Goal: Transaction & Acquisition: Purchase product/service

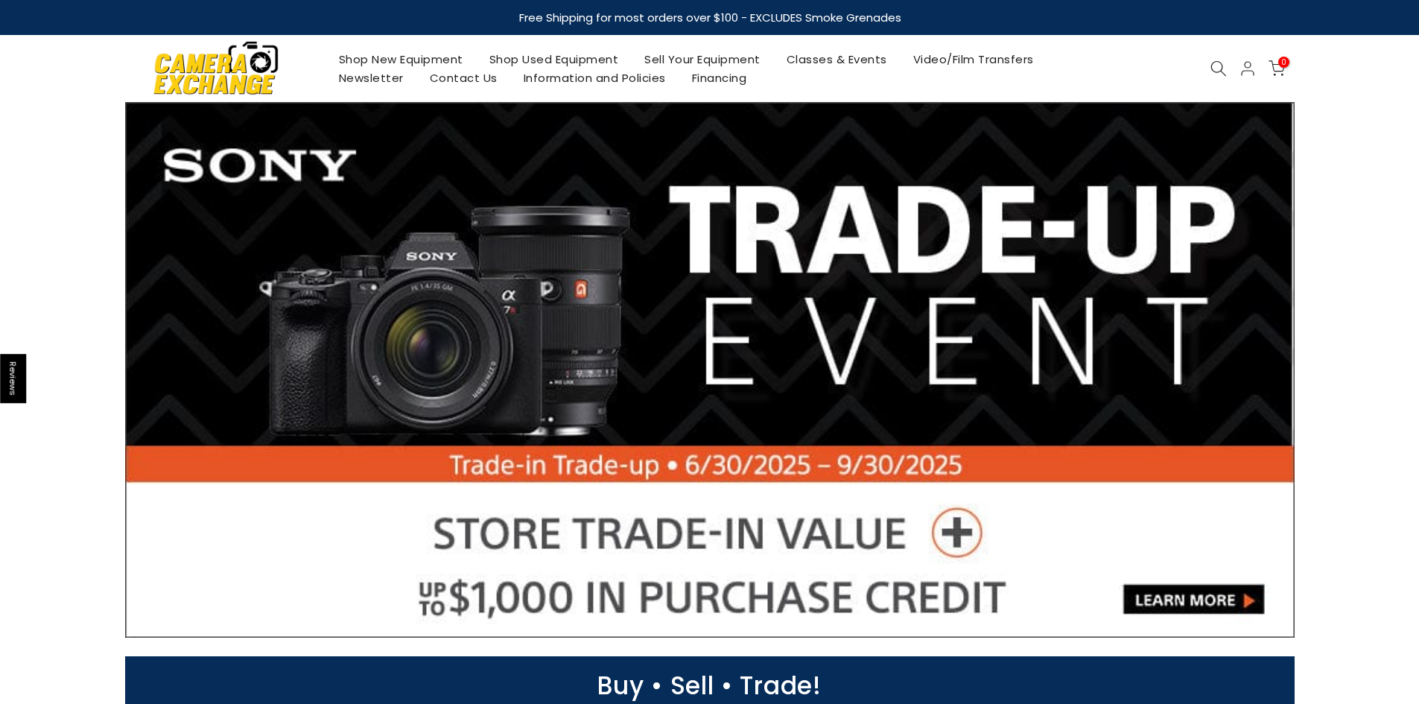
click at [413, 64] on link "Shop New Equipment" at bounding box center [400, 59] width 150 height 19
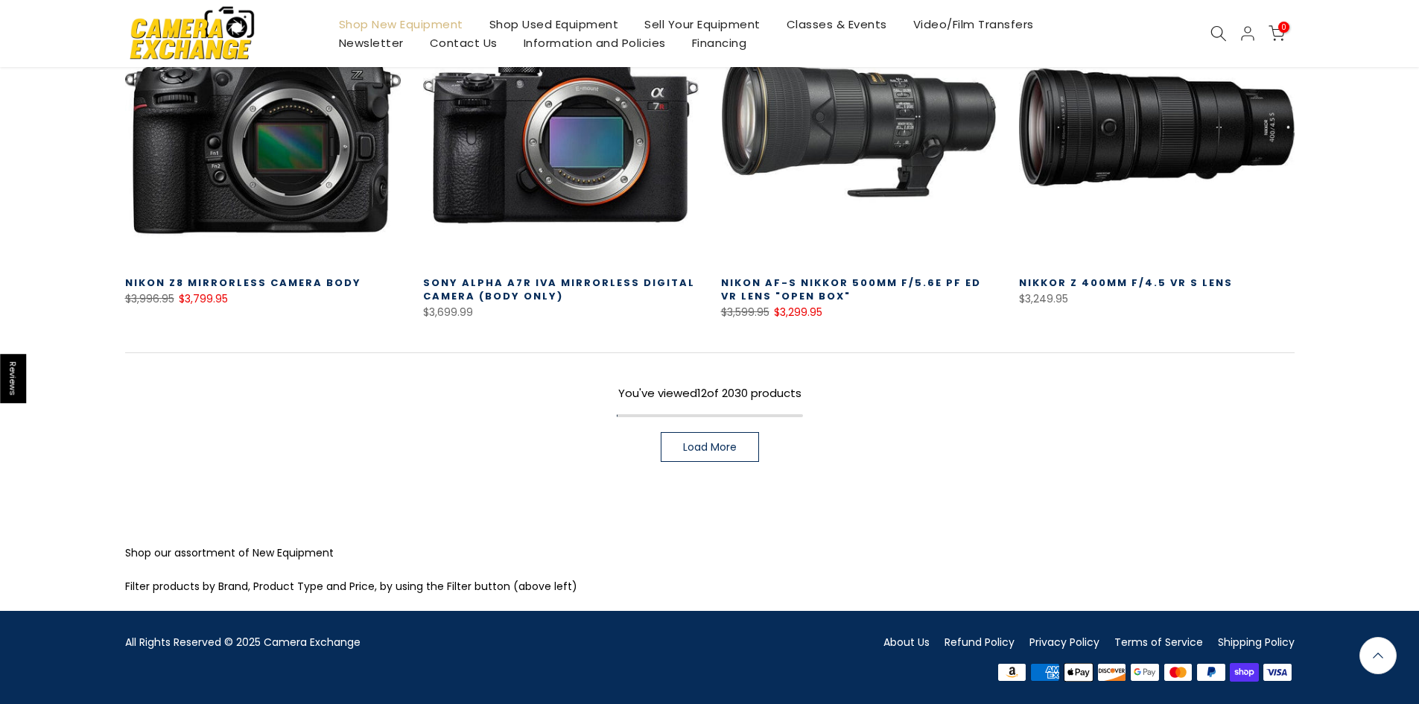
scroll to position [1044, 0]
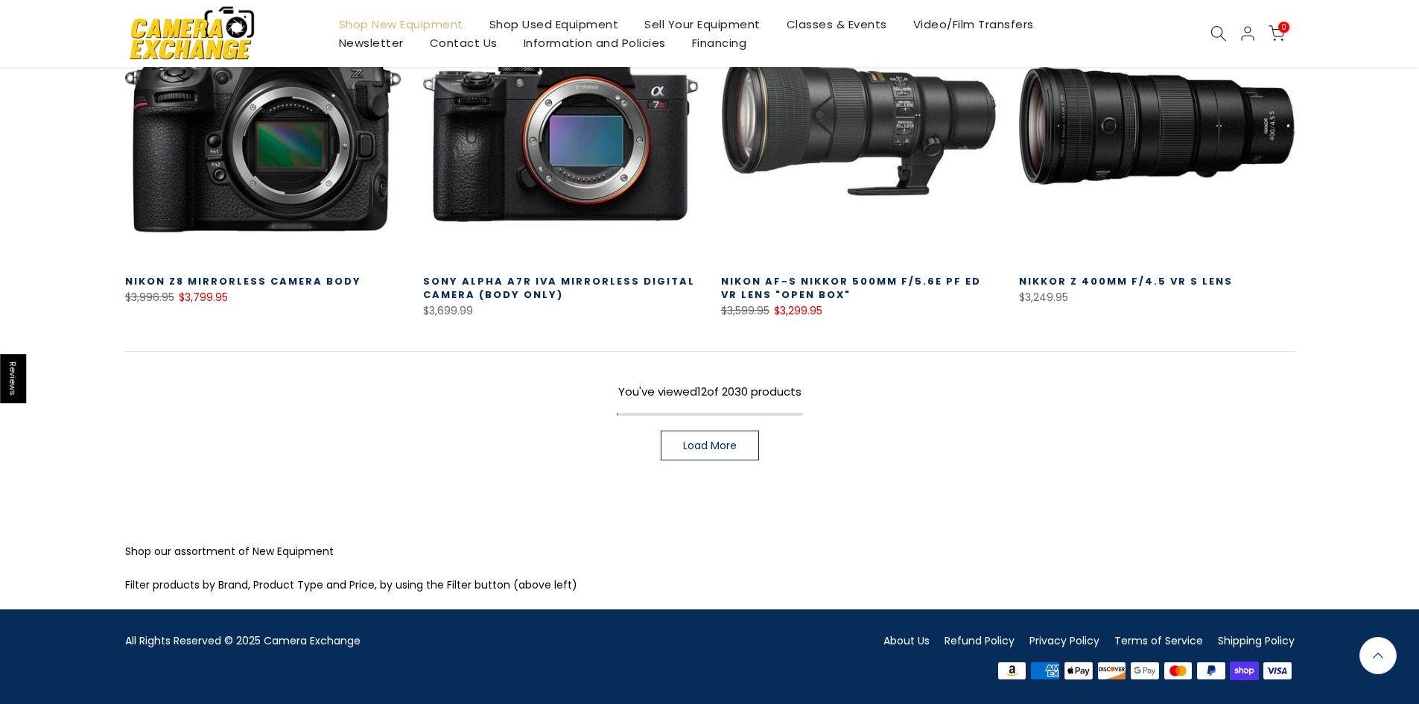
click at [681, 439] on link "Load More" at bounding box center [710, 445] width 98 height 30
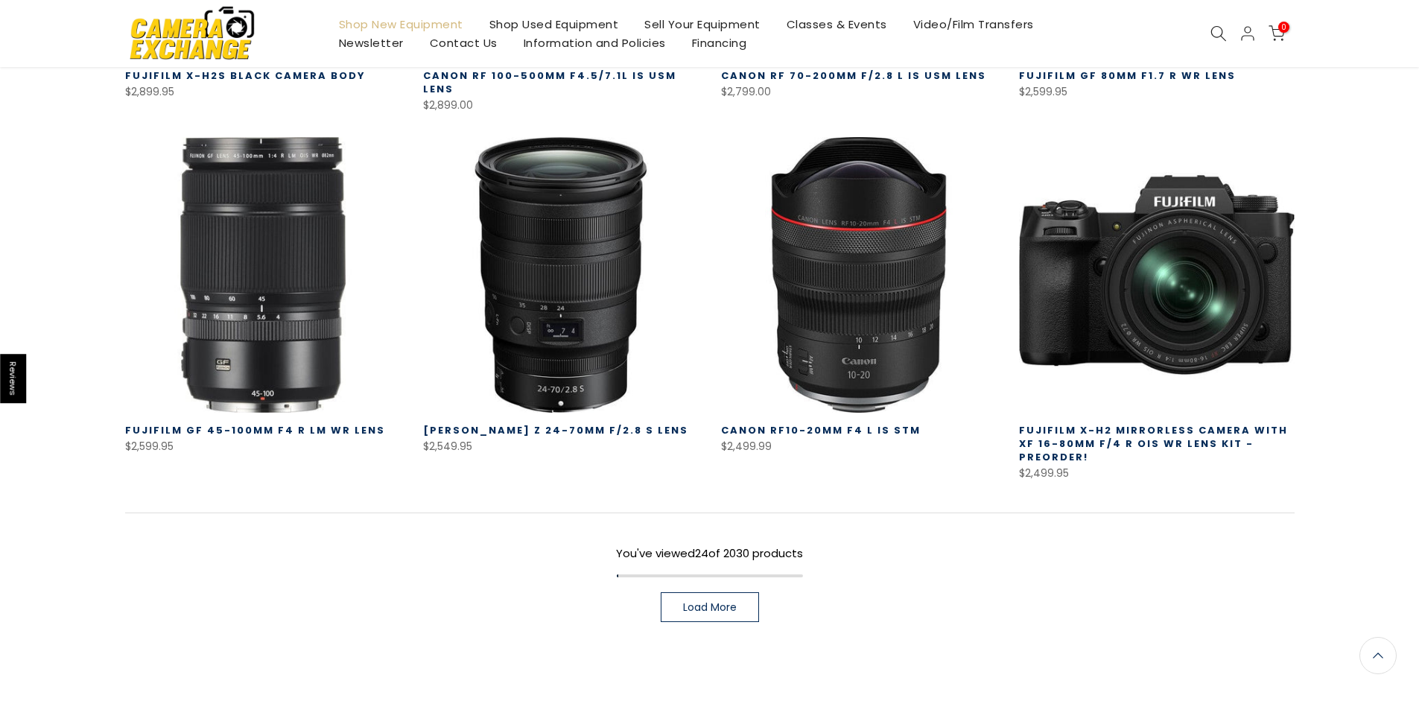
scroll to position [1958, 0]
click at [667, 596] on link "Load More" at bounding box center [710, 607] width 98 height 30
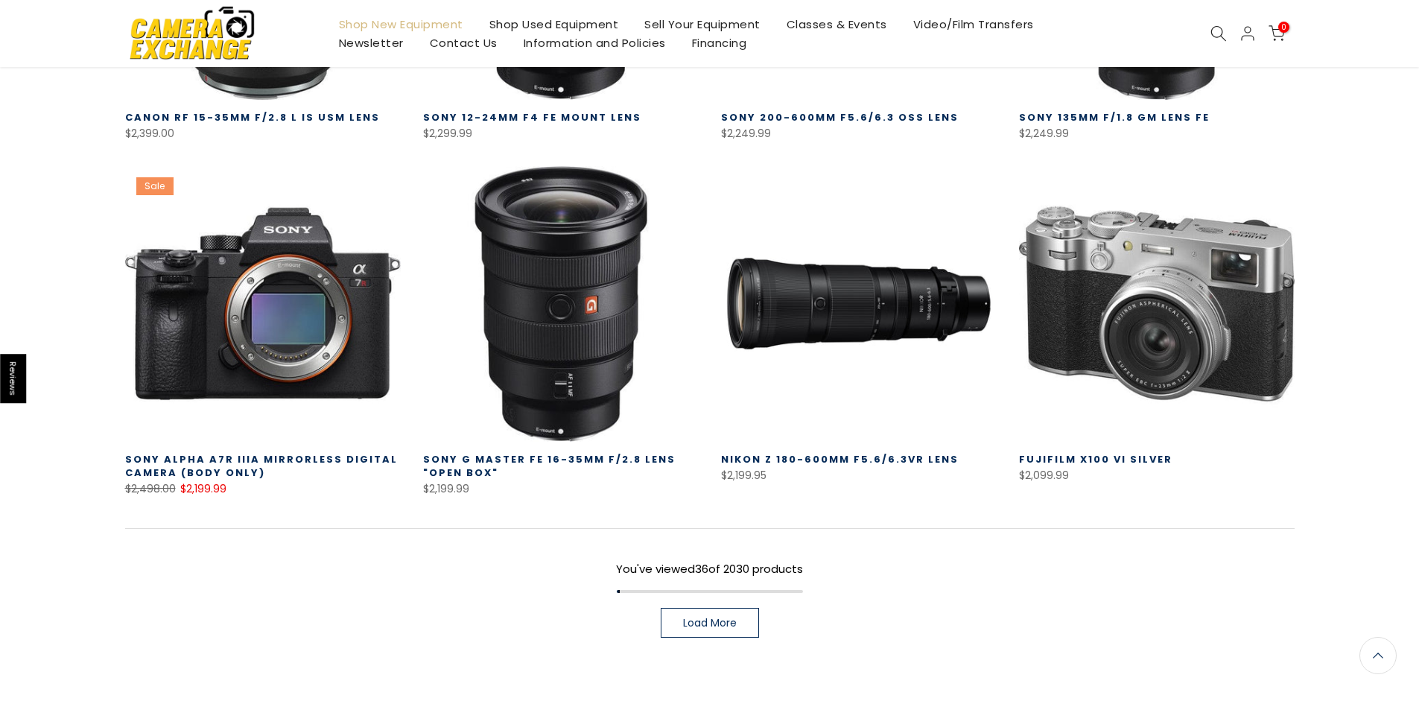
scroll to position [3145, 0]
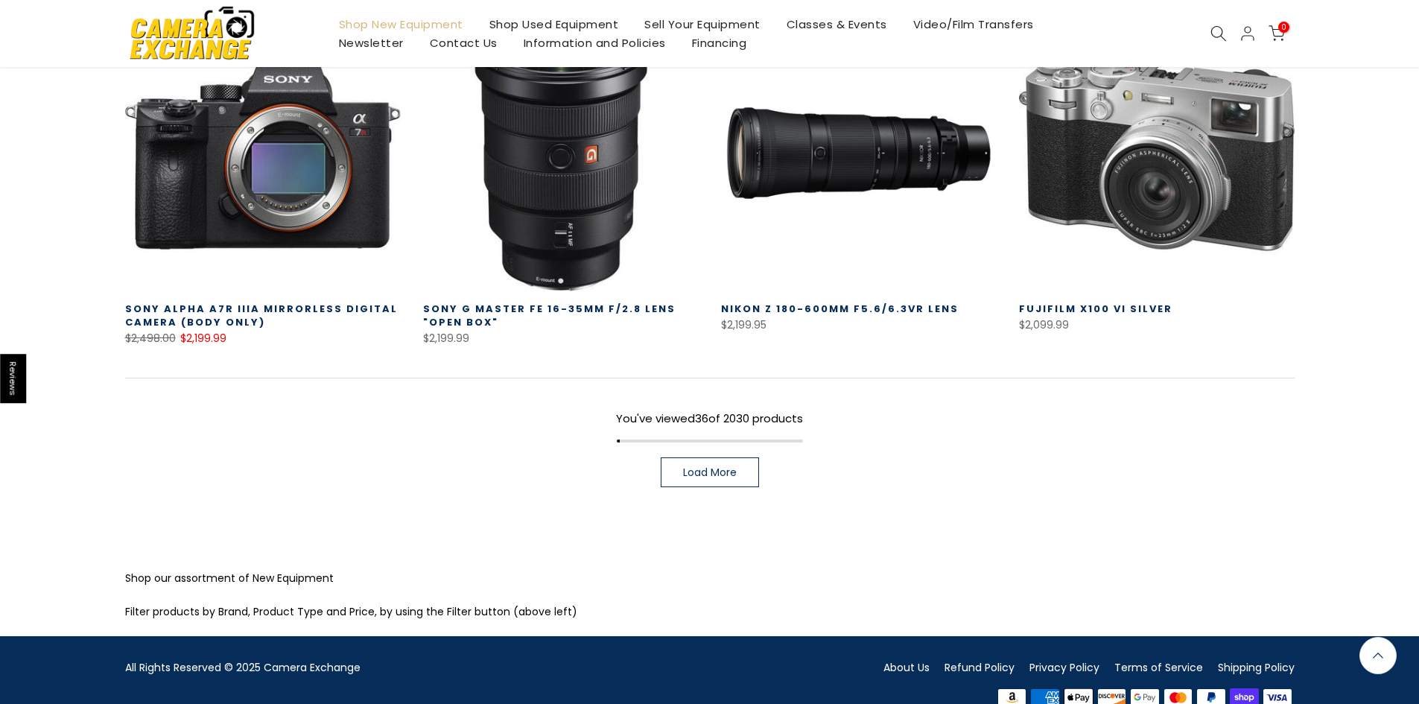
click at [688, 457] on link "Load More" at bounding box center [710, 472] width 98 height 30
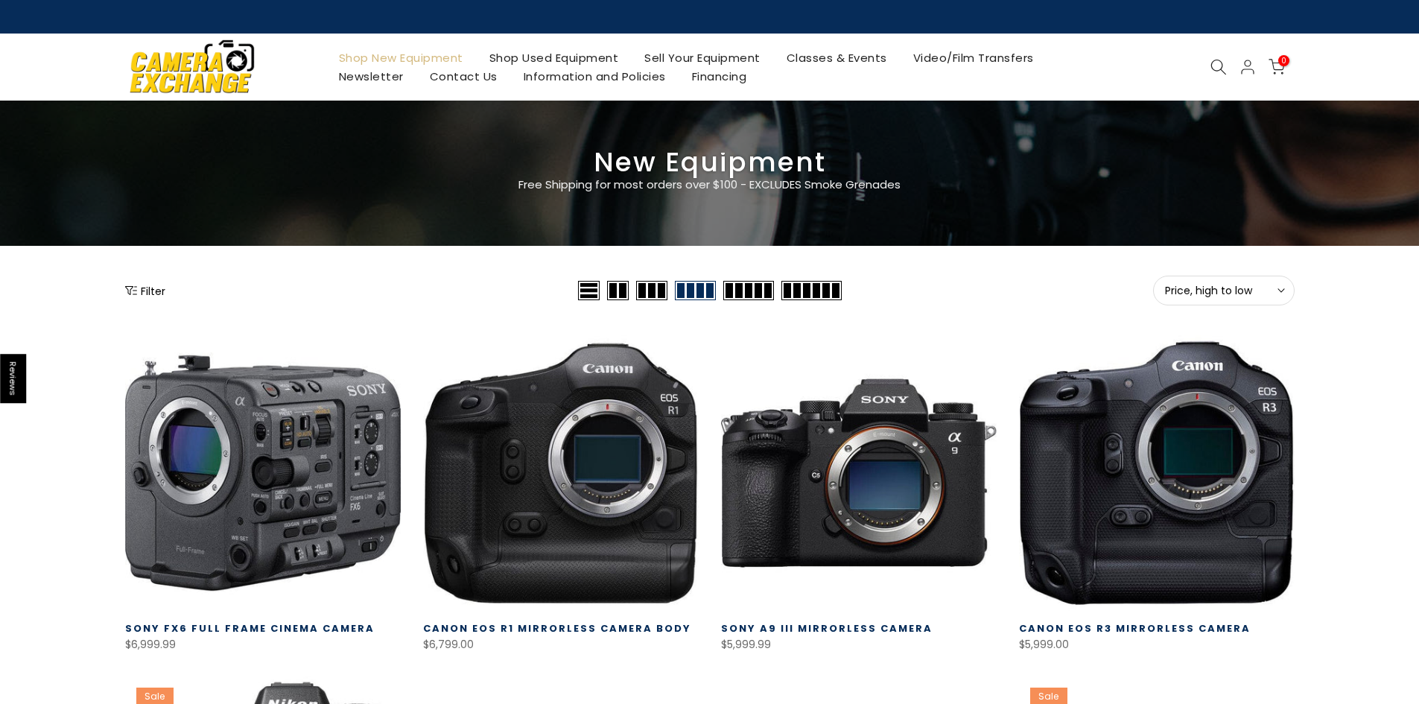
drag, startPoint x: 103, startPoint y: 429, endPoint x: 378, endPoint y: -65, distance: 565.1
click at [169, 54] on img at bounding box center [192, 66] width 127 height 64
